Goal: Navigation & Orientation: Find specific page/section

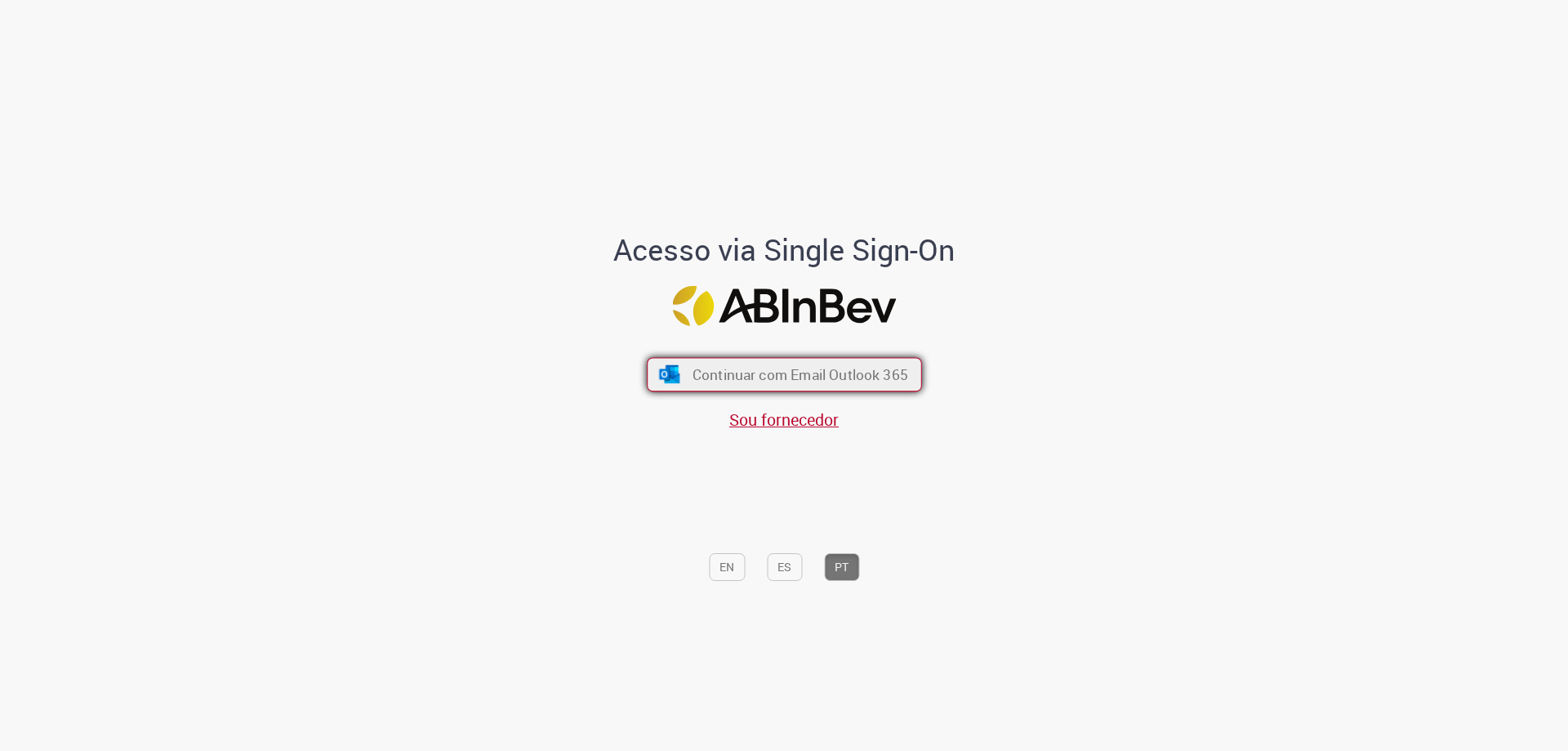
click at [830, 374] on span "Continuar com Email Outlook 365" at bounding box center [799, 375] width 216 height 19
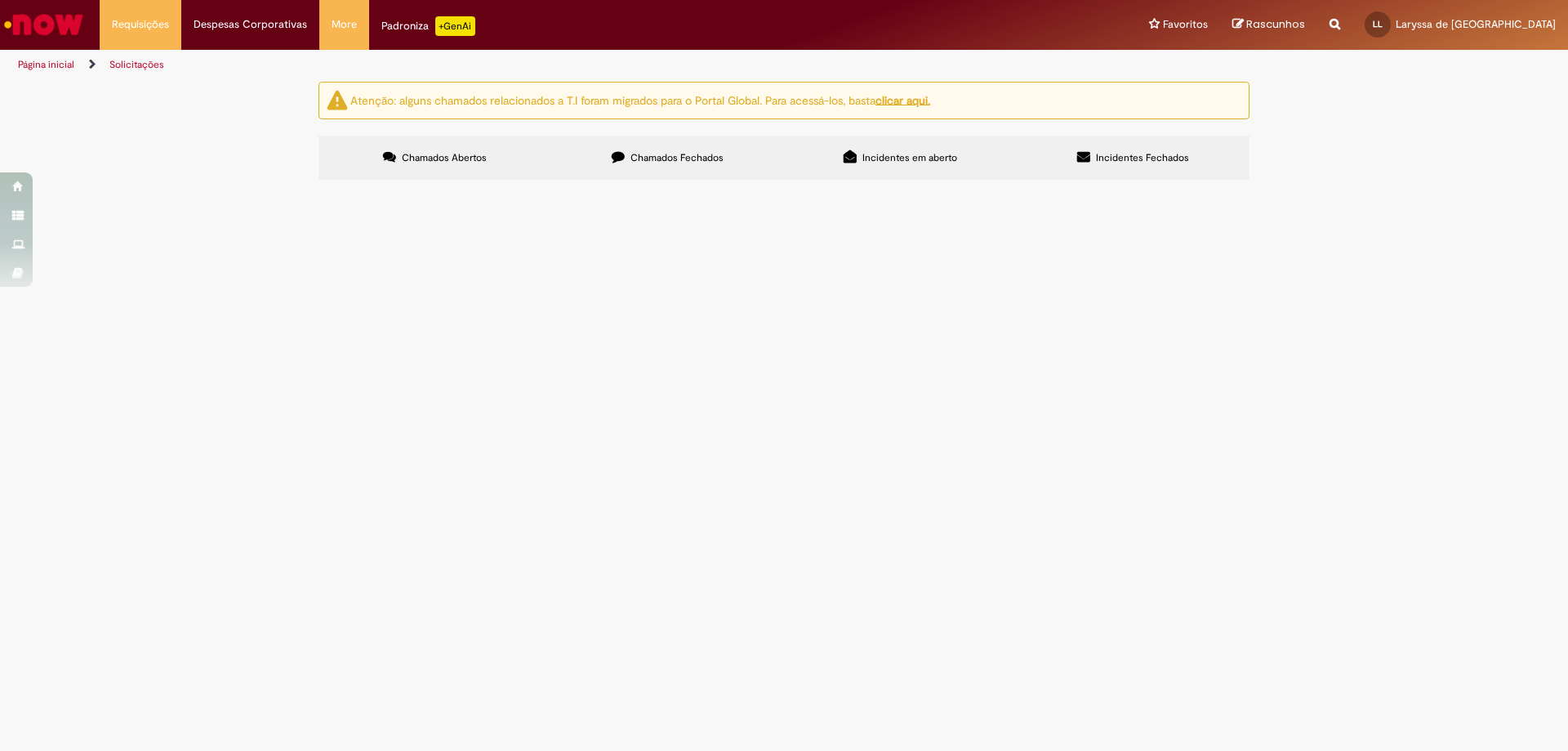
click at [653, 147] on label "Chamados Fechados" at bounding box center [668, 157] width 233 height 44
click at [510, 162] on label "Chamados Abertos" at bounding box center [435, 157] width 233 height 44
click at [65, 66] on link "Página inicial" at bounding box center [46, 65] width 56 height 13
